Goal: Task Accomplishment & Management: Manage account settings

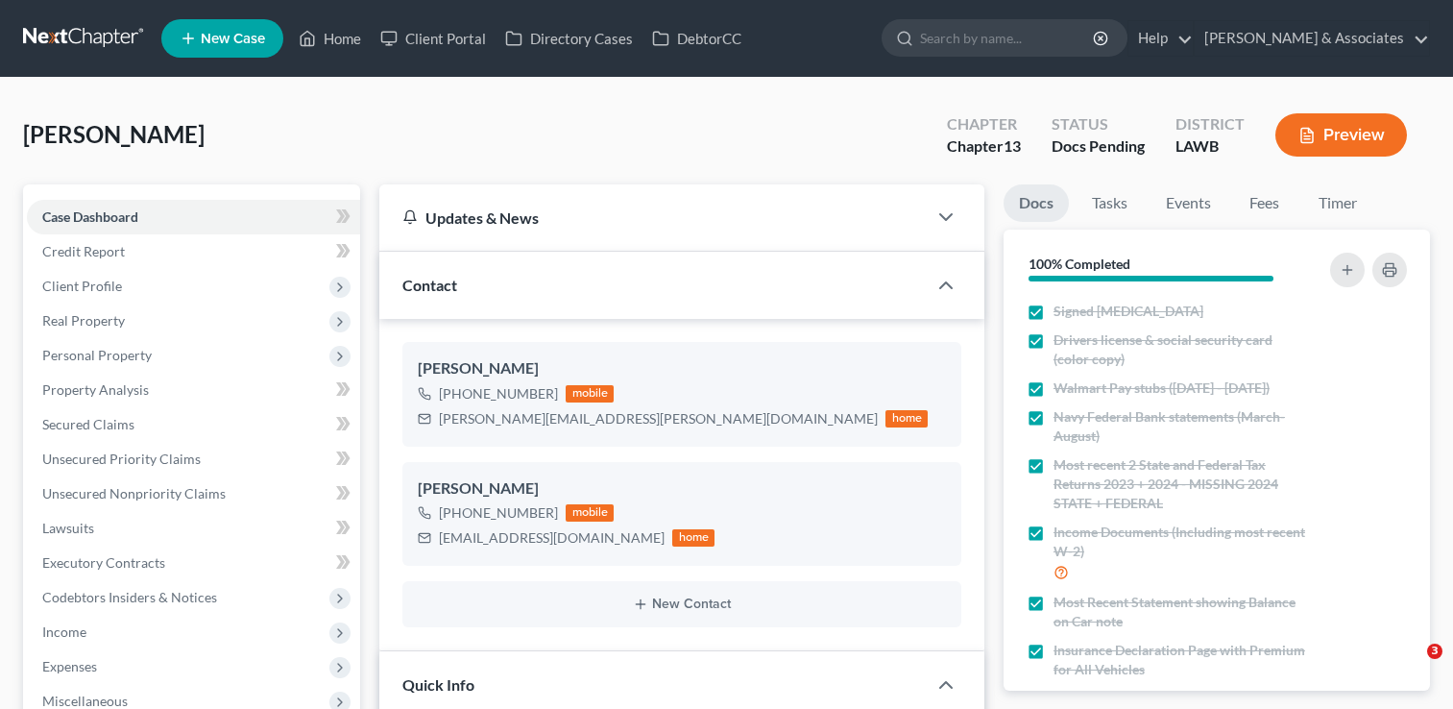
select select "6"
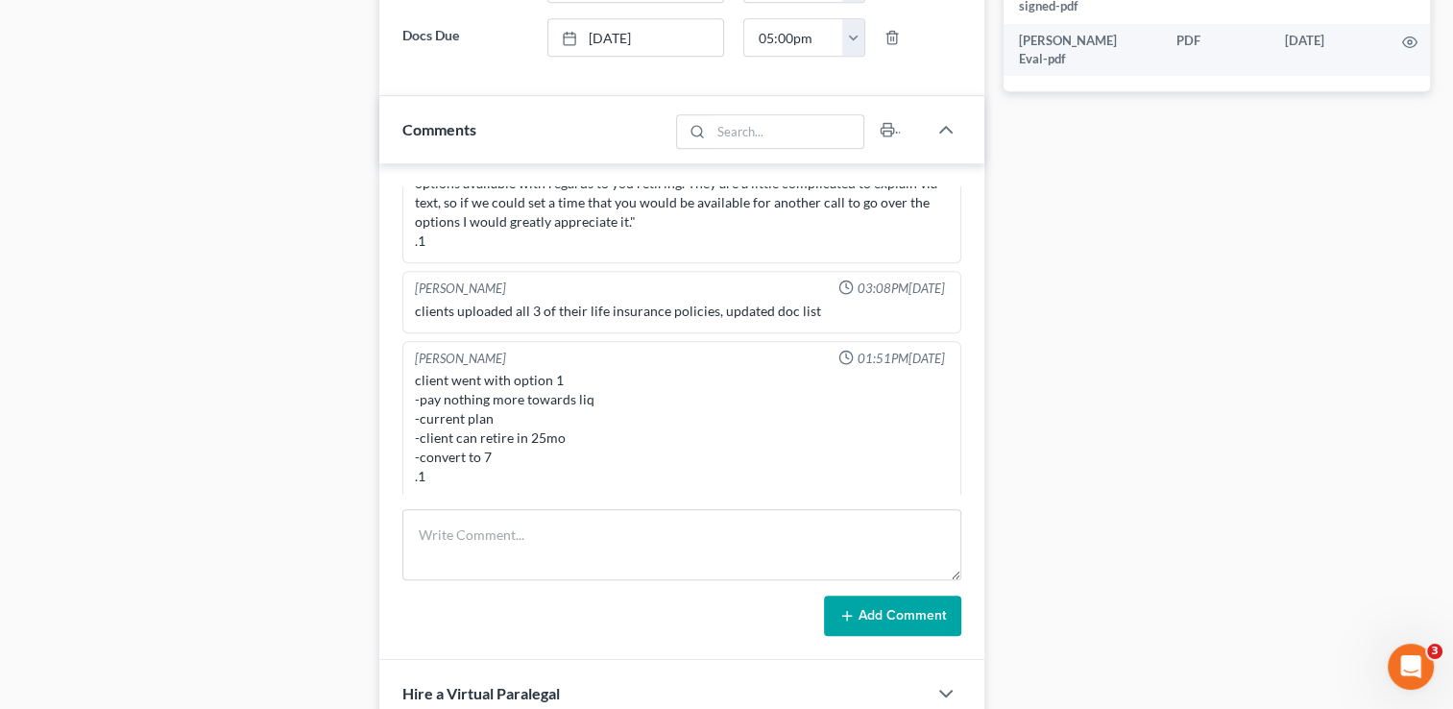
scroll to position [1087, 0]
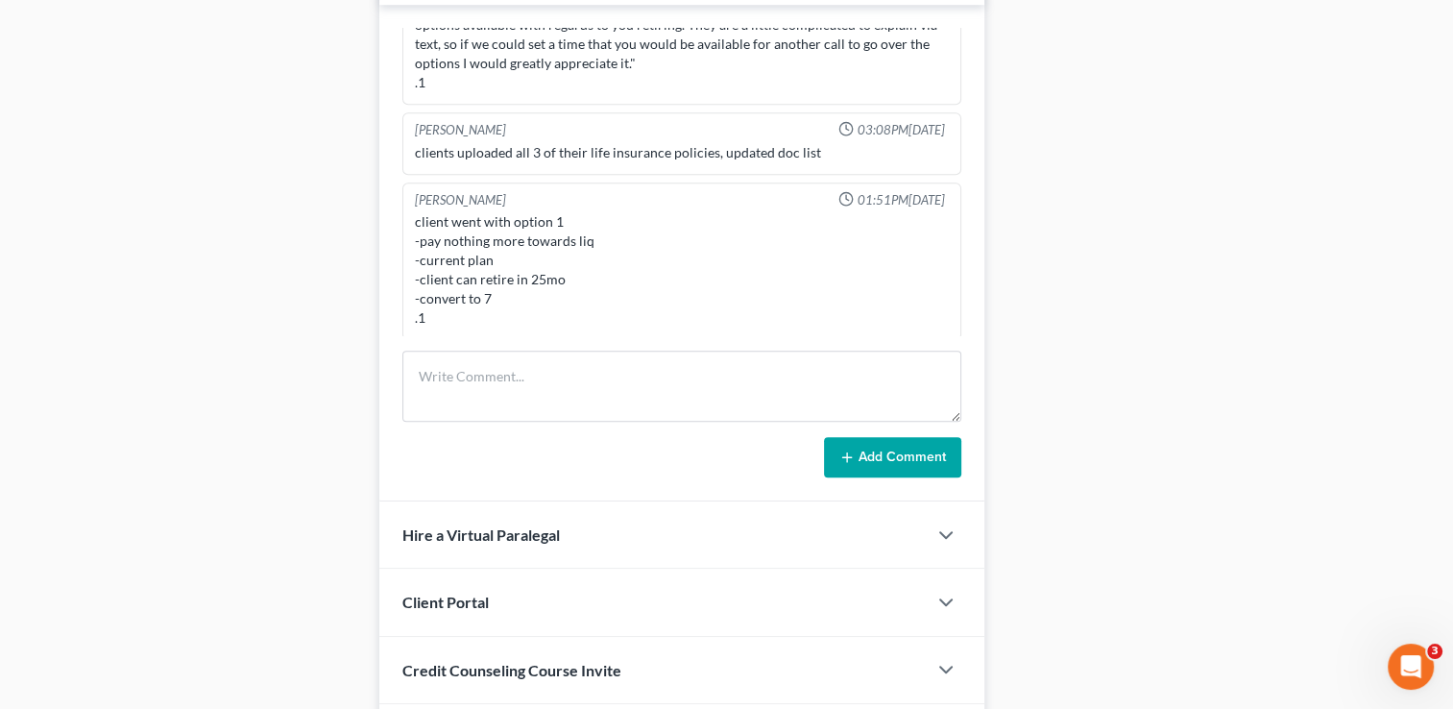
scroll to position [1183, 0]
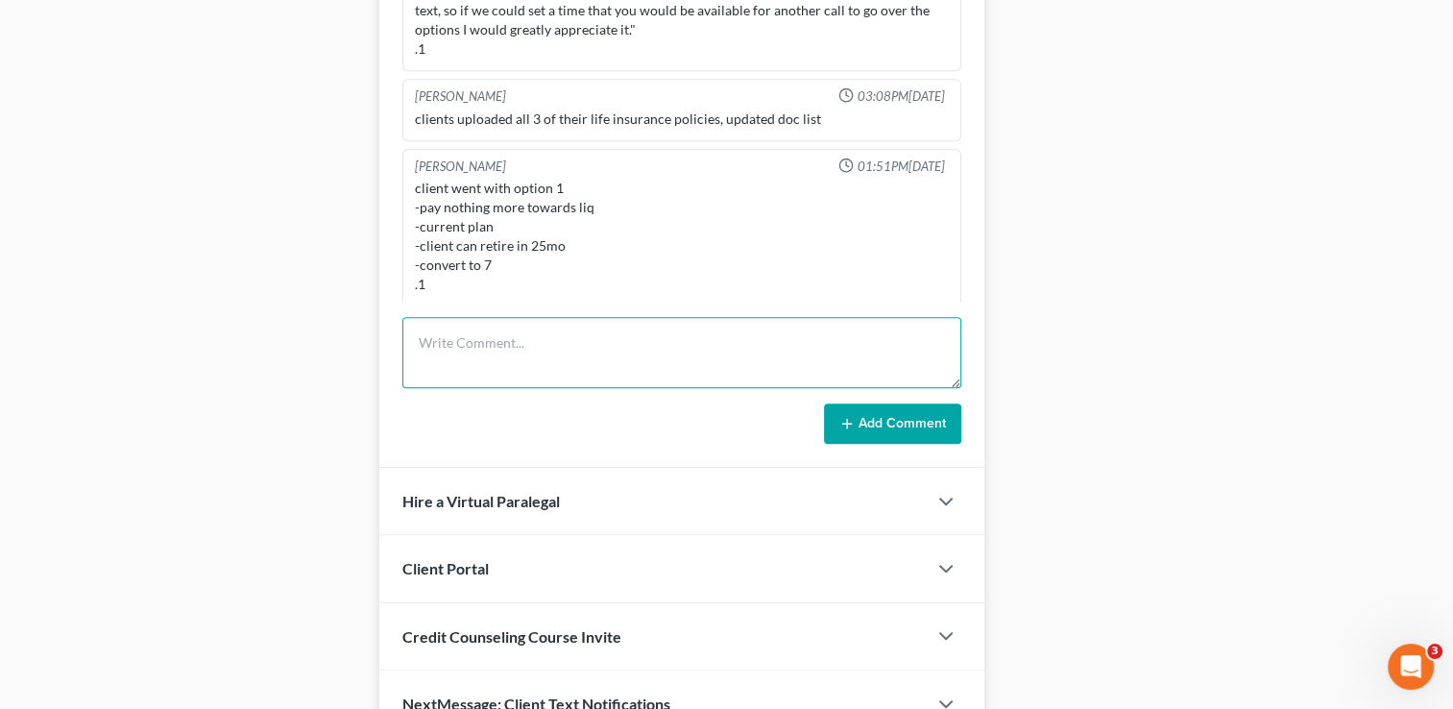
click at [526, 342] on textarea at bounding box center [681, 352] width 559 height 71
type textarea "Signing done over the phone. Ready to file."
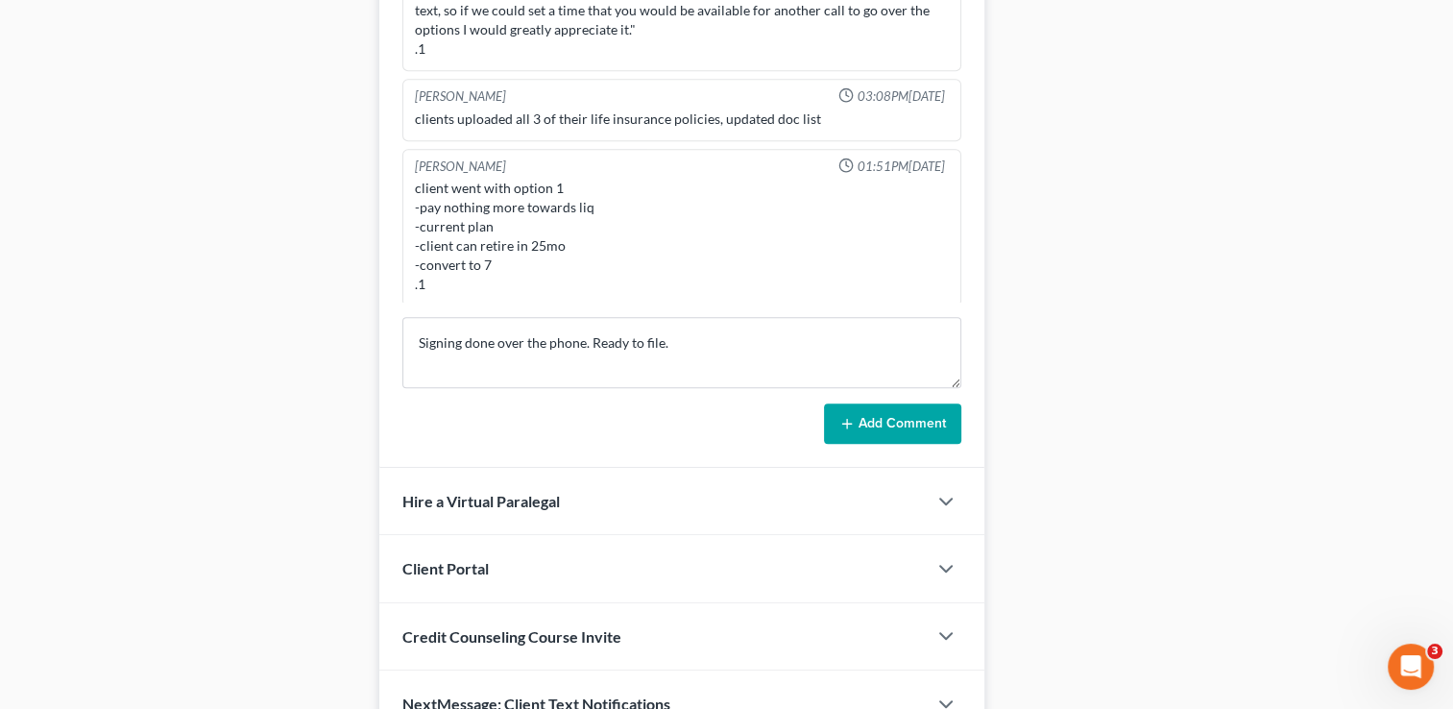
click at [867, 428] on button "Add Comment" at bounding box center [892, 423] width 137 height 40
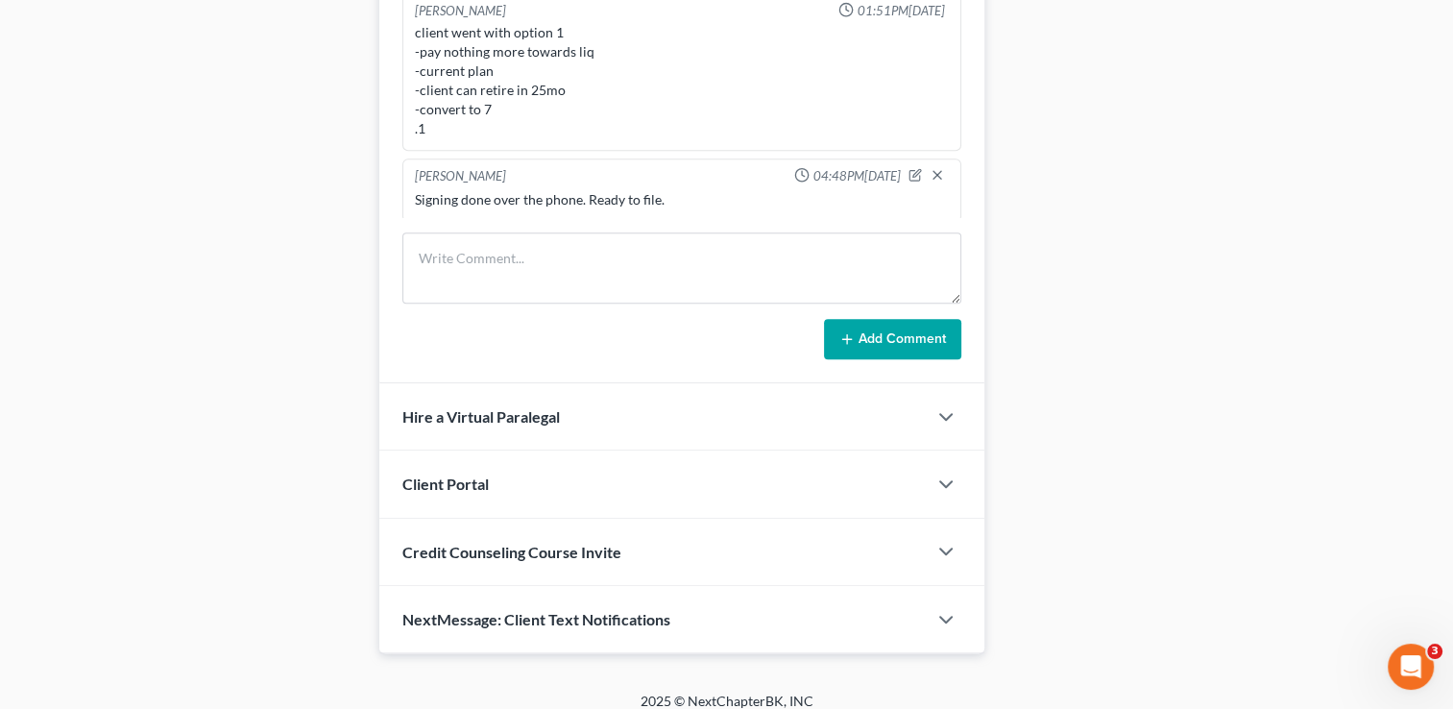
scroll to position [1279, 0]
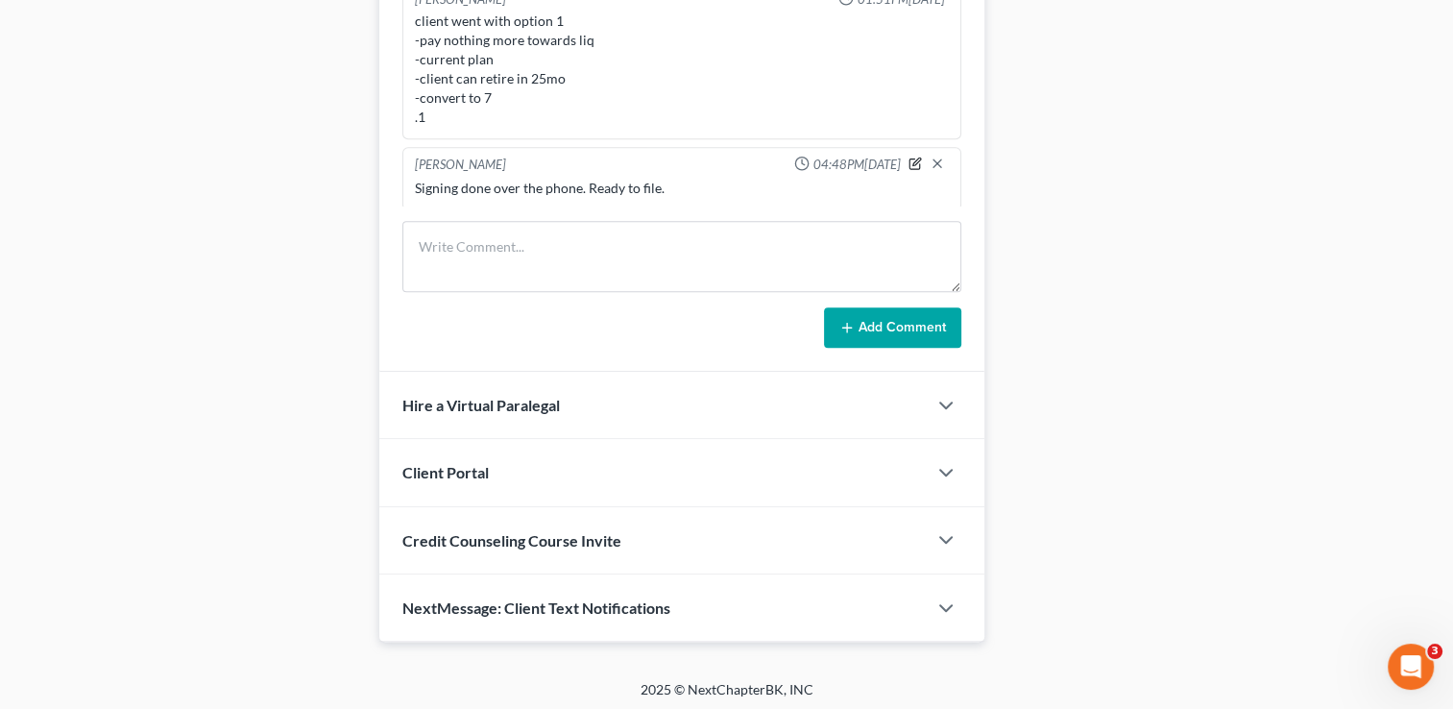
click at [908, 157] on icon "button" at bounding box center [914, 163] width 13 height 13
click at [706, 196] on textarea "Signing done over the phone. Ready to file." at bounding box center [682, 214] width 534 height 71
paste textarea "TFS - 525/2x month starting on 9/12"
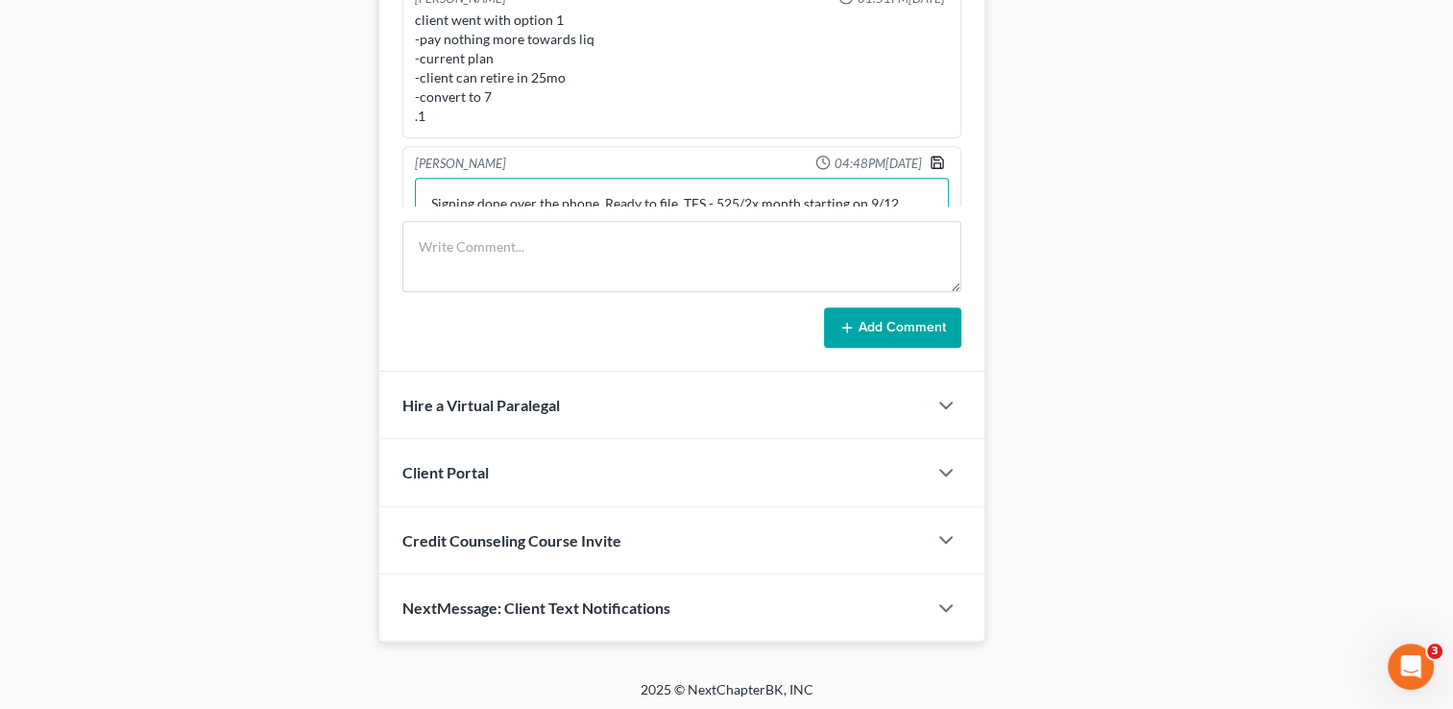
type textarea "Signing done over the phone. Ready to file. TFS - 525/2x month starting on 9/12"
click at [930, 155] on icon "button" at bounding box center [937, 162] width 15 height 15
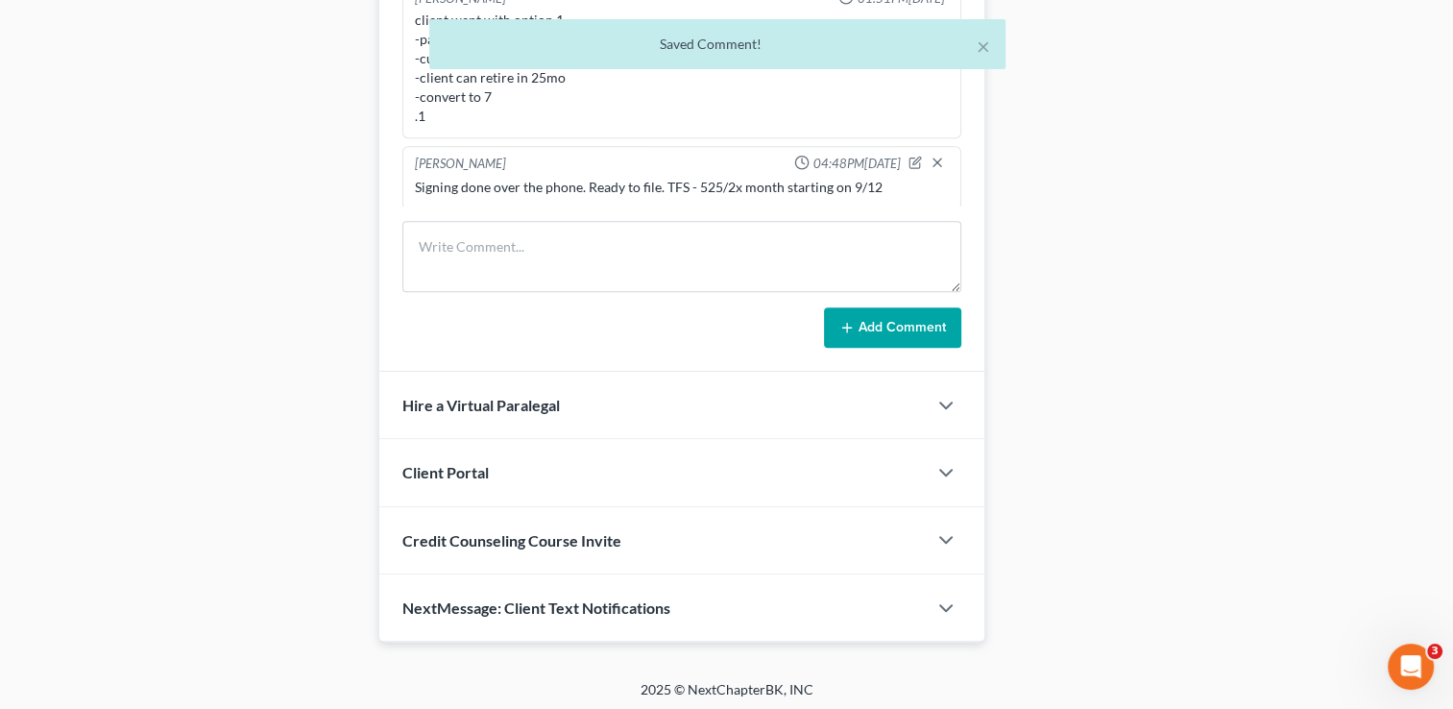
scroll to position [1370, 0]
